Goal: Transaction & Acquisition: Purchase product/service

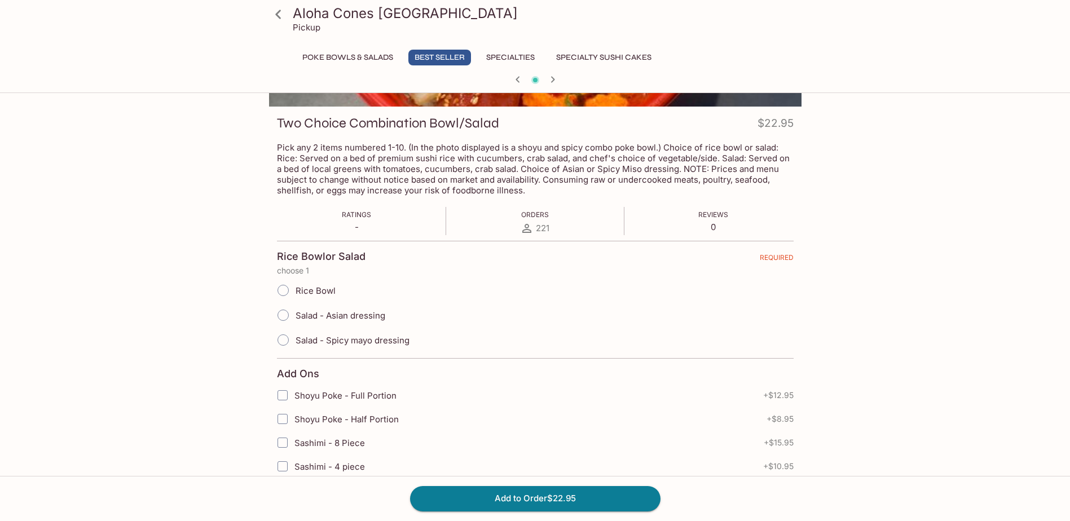
scroll to position [169, 0]
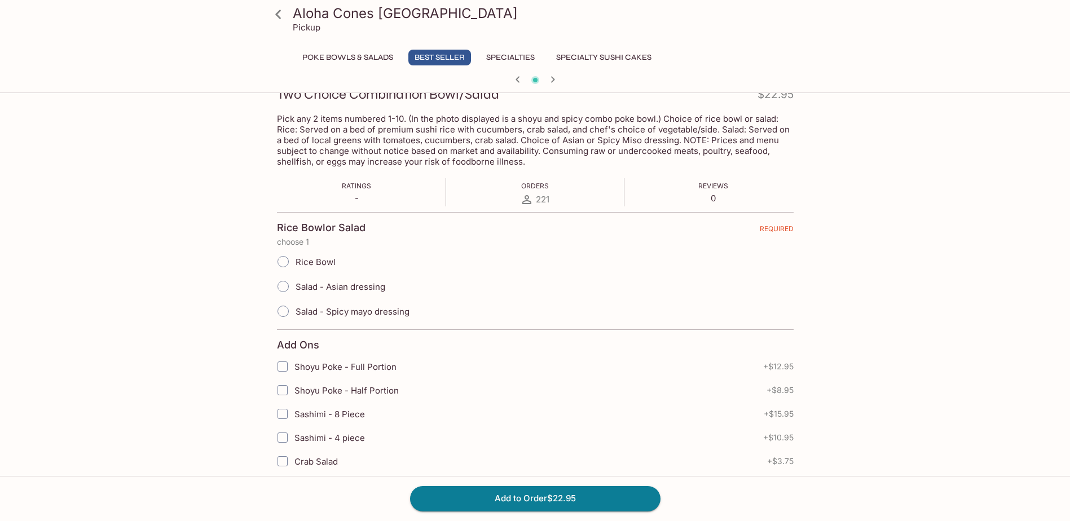
click at [284, 285] on input "Salad - Asian dressing" at bounding box center [283, 287] width 24 height 24
radio input "true"
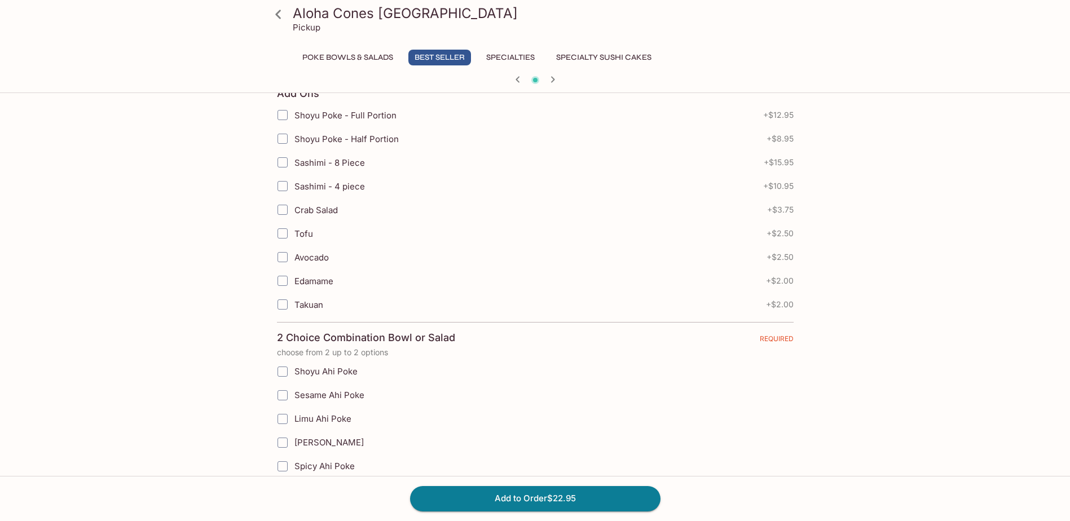
scroll to position [451, 0]
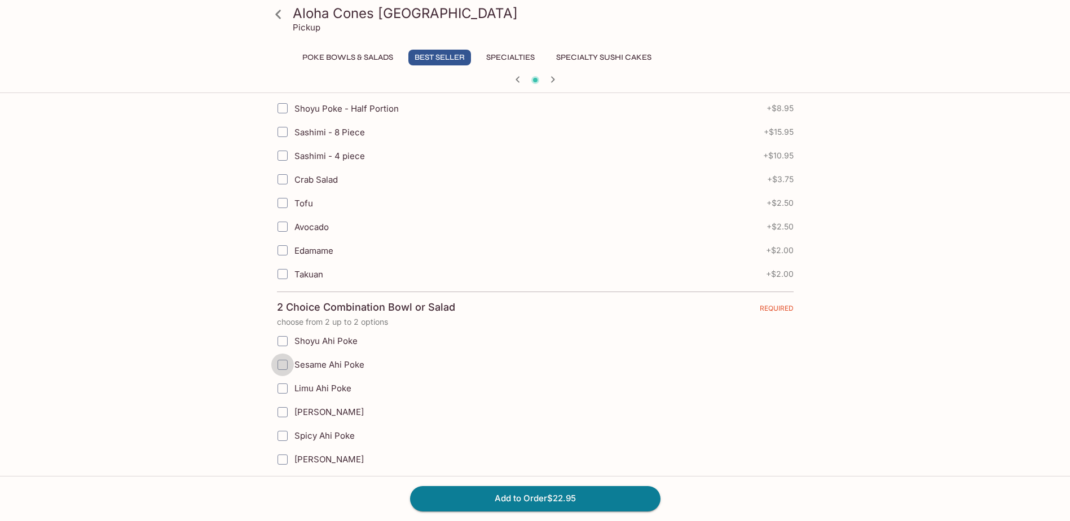
click at [284, 365] on input "Sesame Ahi Poke" at bounding box center [282, 365] width 23 height 23
checkbox input "true"
click at [280, 461] on input "Maguro Sashimi" at bounding box center [282, 459] width 23 height 23
checkbox input "true"
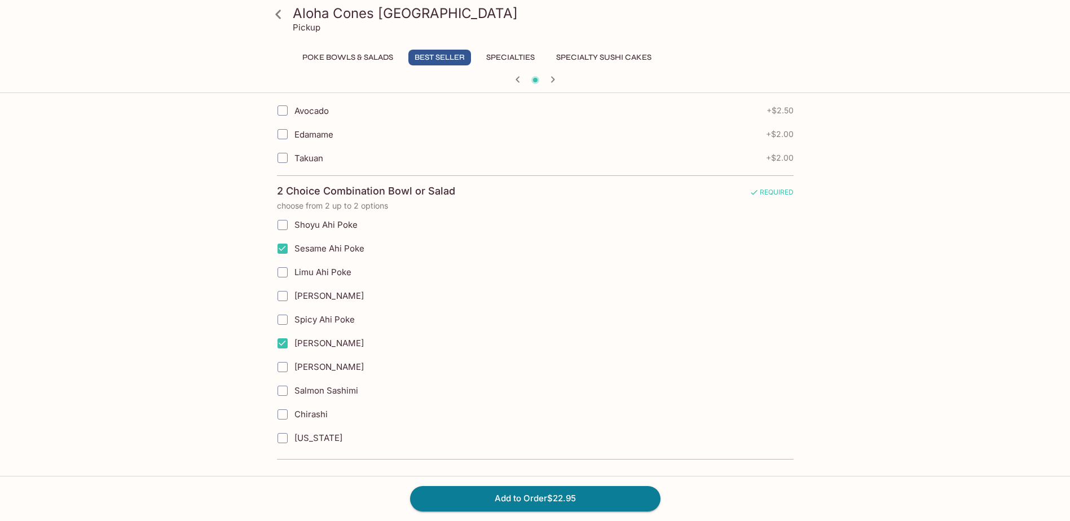
scroll to position [568, 0]
click at [281, 392] on input "Salmon Sashimi" at bounding box center [282, 390] width 23 height 23
checkbox input "true"
click at [281, 341] on input "Maguro Sashimi" at bounding box center [282, 343] width 23 height 23
checkbox input "false"
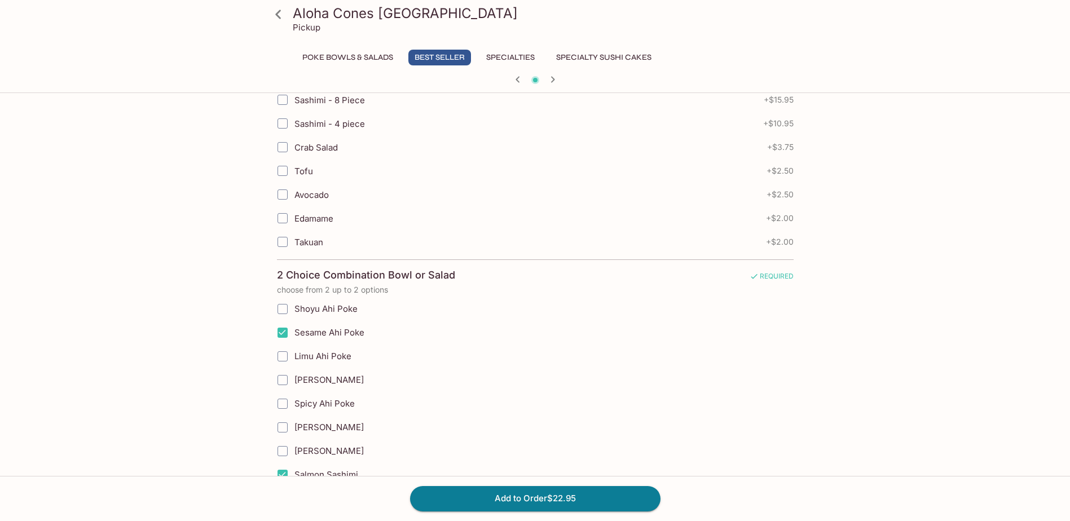
scroll to position [511, 0]
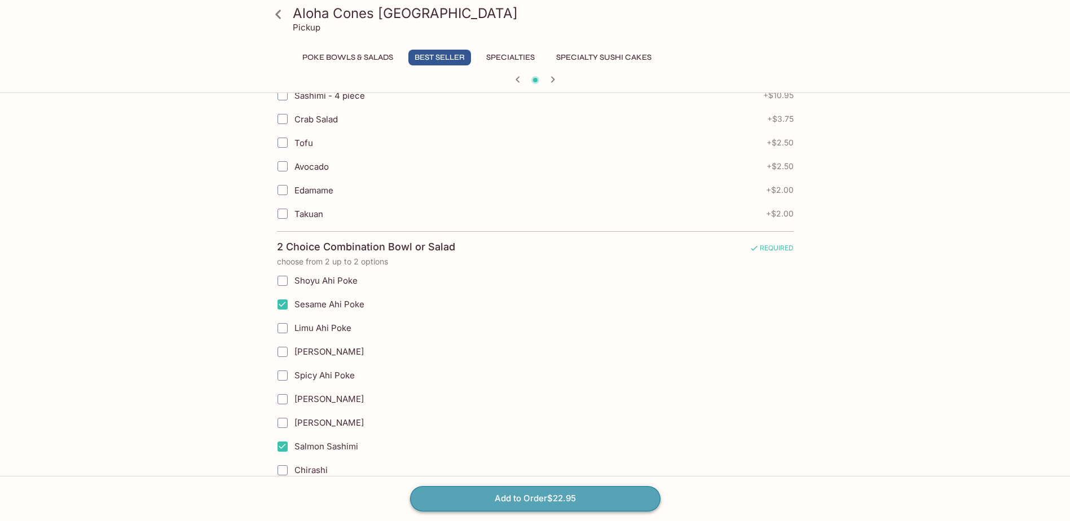
click at [543, 497] on button "Add to Order $22.95" at bounding box center [535, 498] width 250 height 25
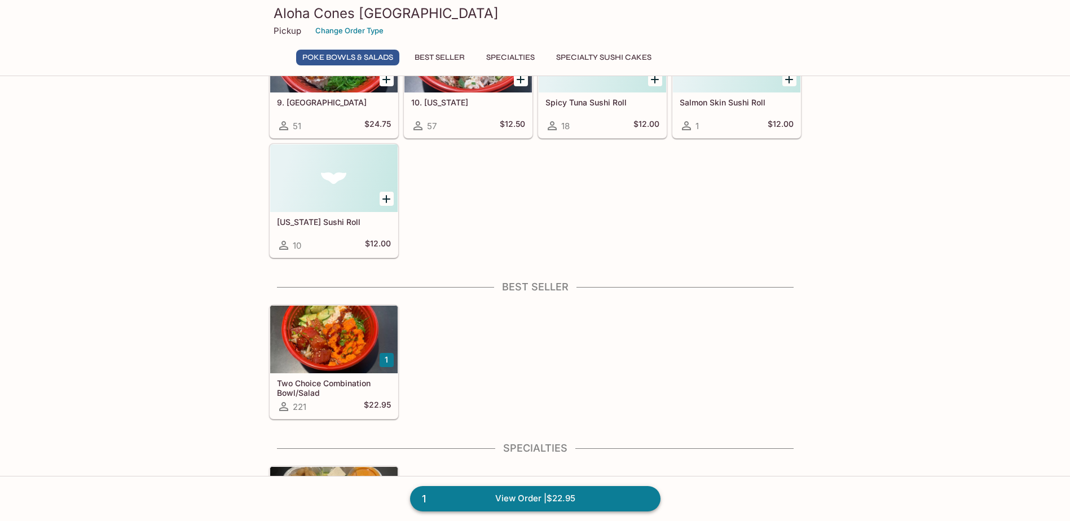
scroll to position [338, 0]
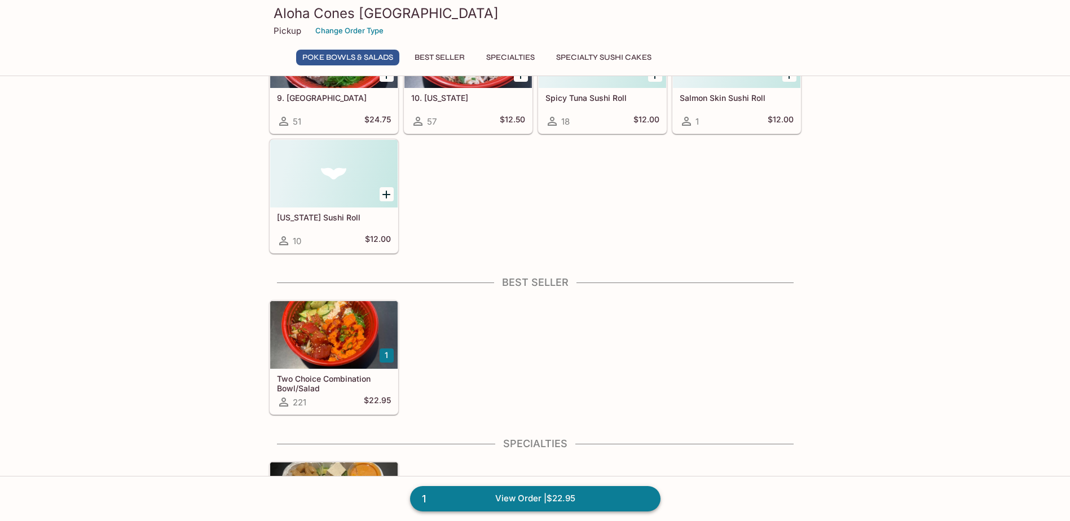
click at [551, 500] on link "1 View Order | $22.95" at bounding box center [535, 498] width 250 height 25
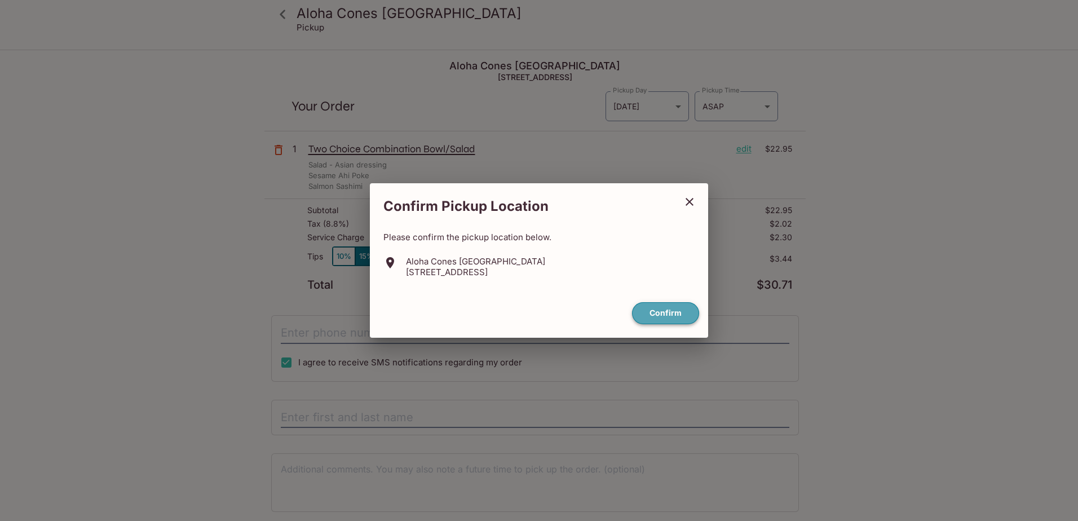
click at [656, 313] on button "Confirm" at bounding box center [665, 313] width 67 height 22
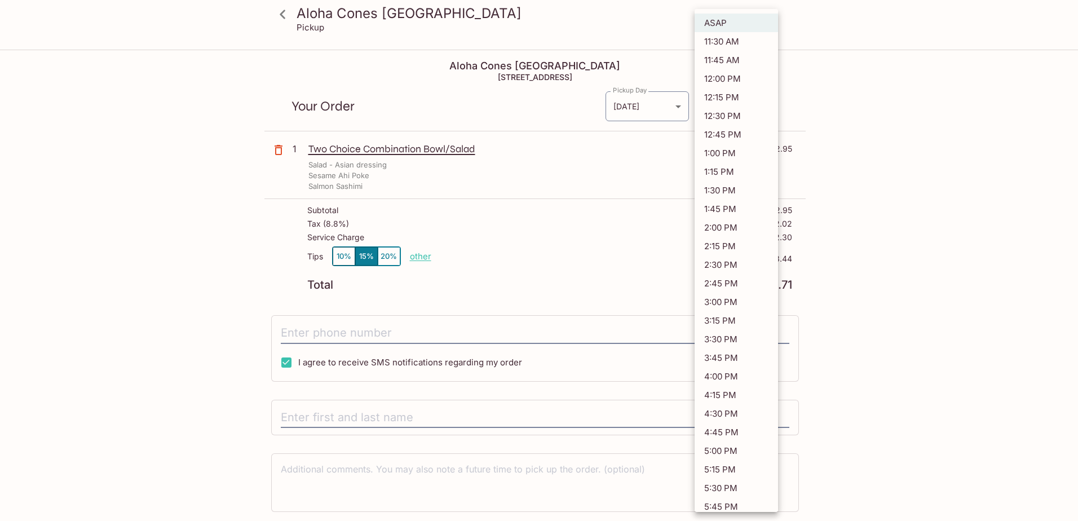
click at [765, 107] on body "Aloha Cones Denver Pickup Aloha Cones Denver 601 North Broadway Suite 125, Denv…" at bounding box center [539, 311] width 1078 height 521
click at [729, 154] on li "1:00 PM" at bounding box center [736, 153] width 83 height 19
type input "2025-09-30T19:00:14.000000Z"
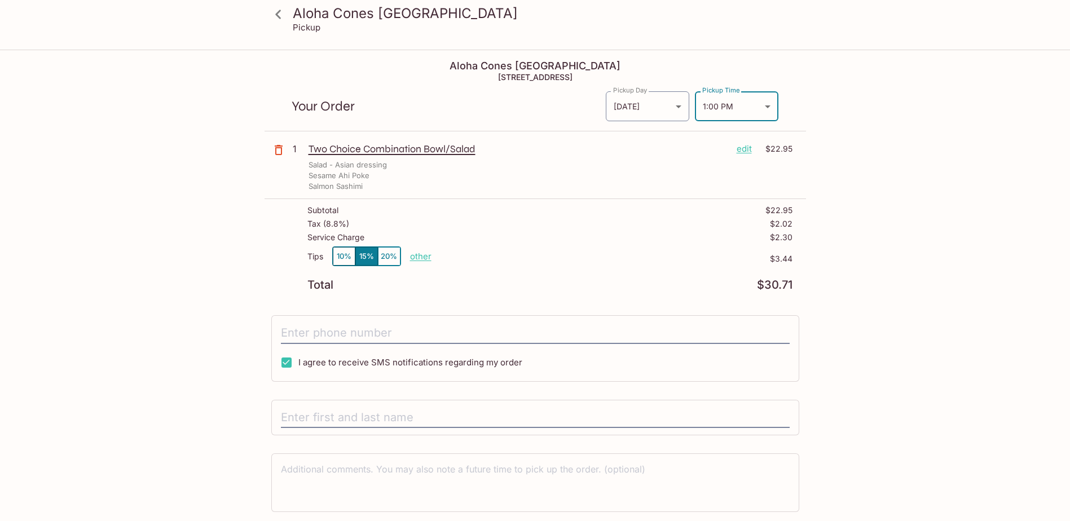
click at [849, 134] on div "Aloha Cones Denver Pickup Aloha Cones Denver 601 North Broadway Suite 125, Denv…" at bounding box center [535, 304] width 722 height 507
click at [391, 330] on input "tel" at bounding box center [535, 333] width 509 height 21
type input "(303) 641-3310"
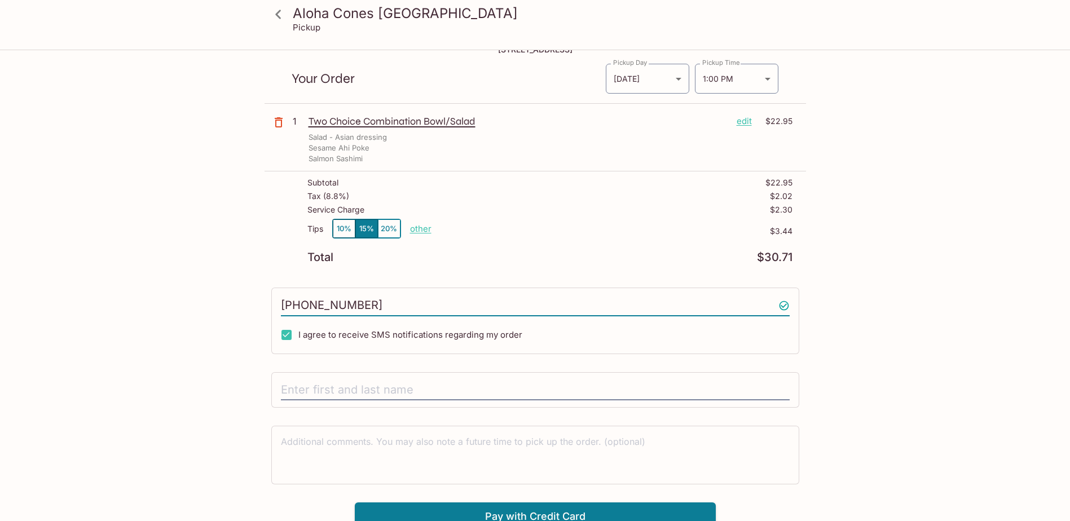
scroll to position [51, 0]
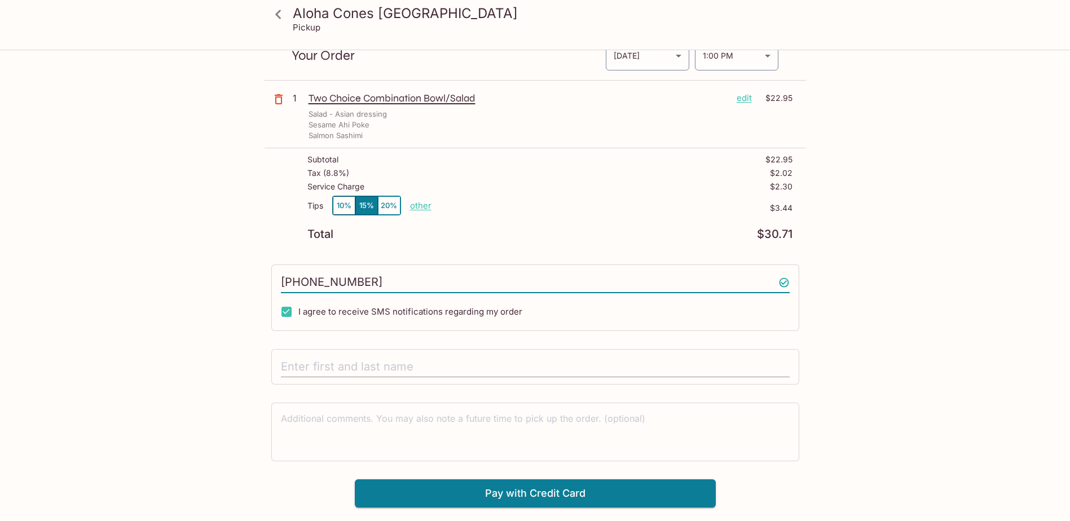
click at [386, 363] on input "text" at bounding box center [535, 366] width 509 height 21
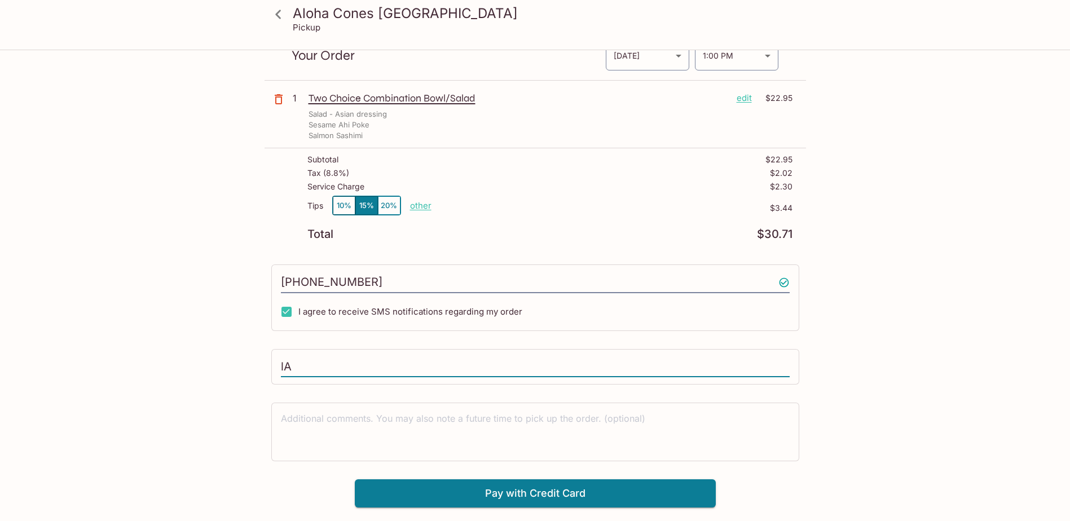
type input "l"
type input "Laura Elliott"
click at [576, 497] on button "Pay with Credit Card" at bounding box center [535, 493] width 361 height 28
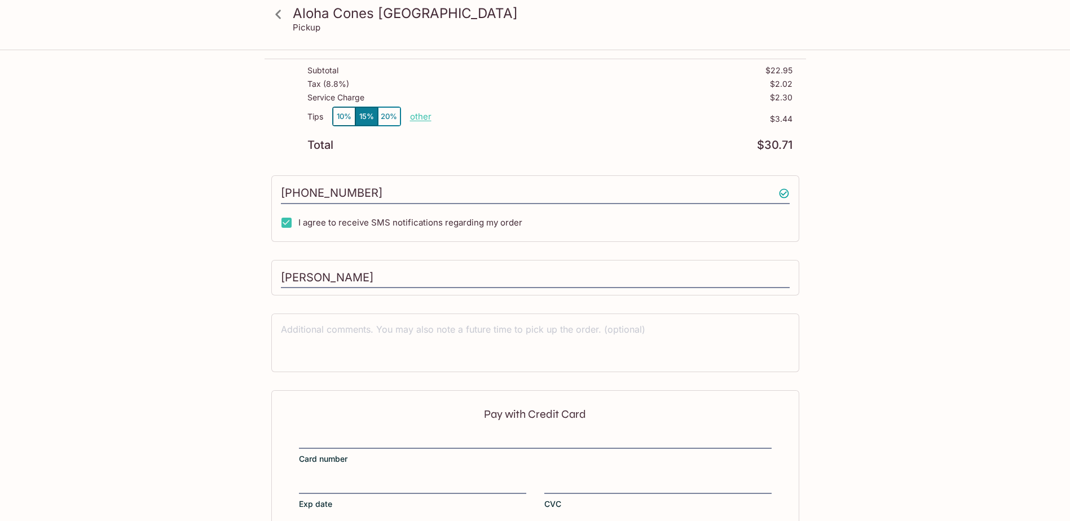
scroll to position [206, 0]
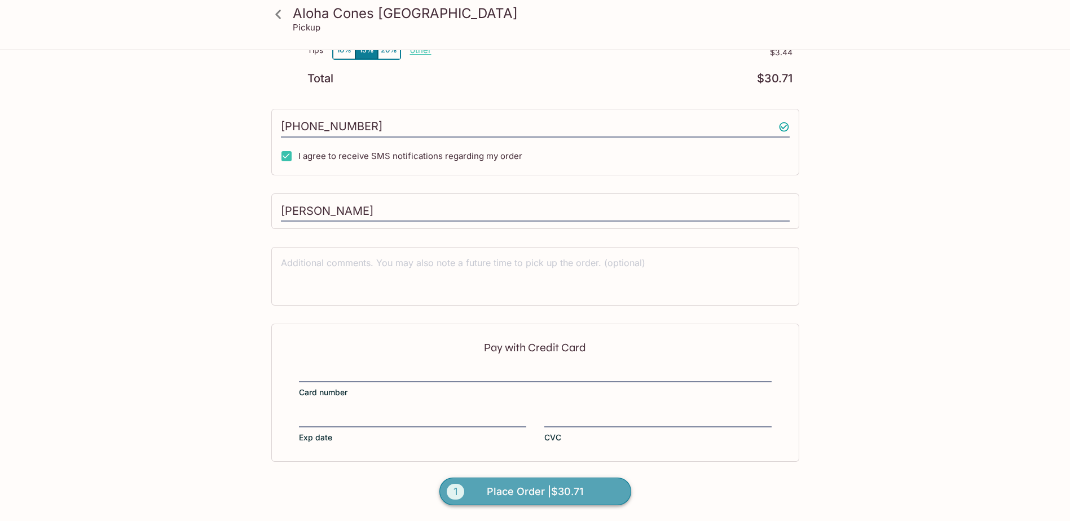
click at [522, 489] on span "Place Order | $30.71" at bounding box center [535, 492] width 96 height 18
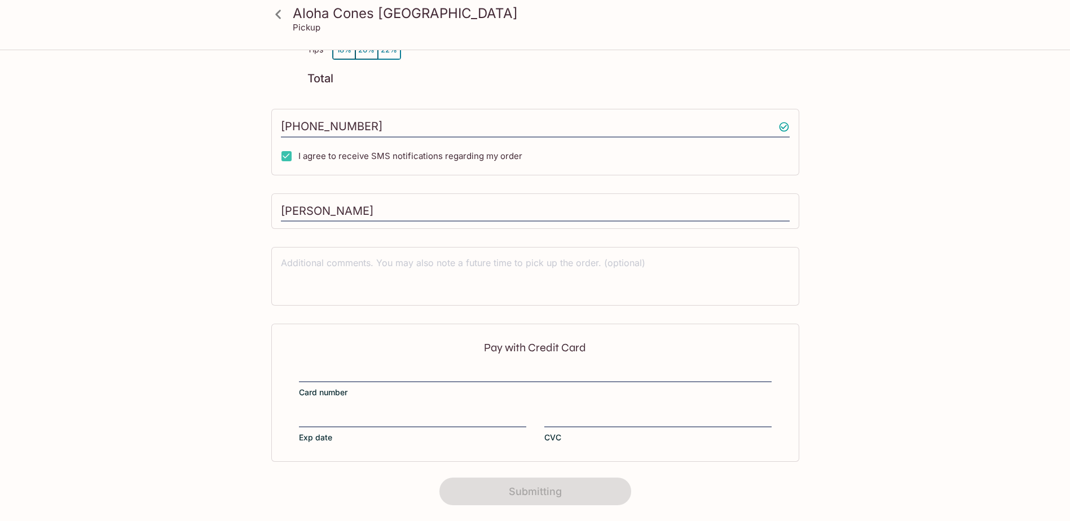
scroll to position [134, 0]
